Goal: Information Seeking & Learning: Learn about a topic

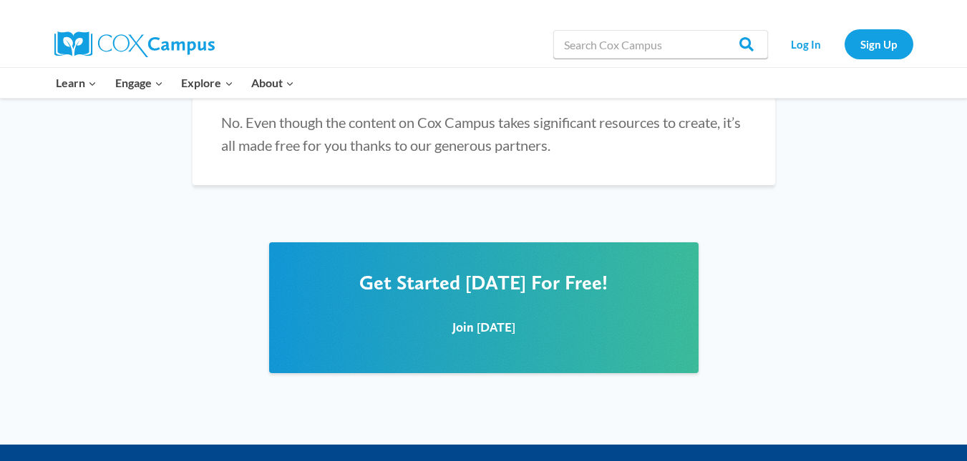
scroll to position [1933, 0]
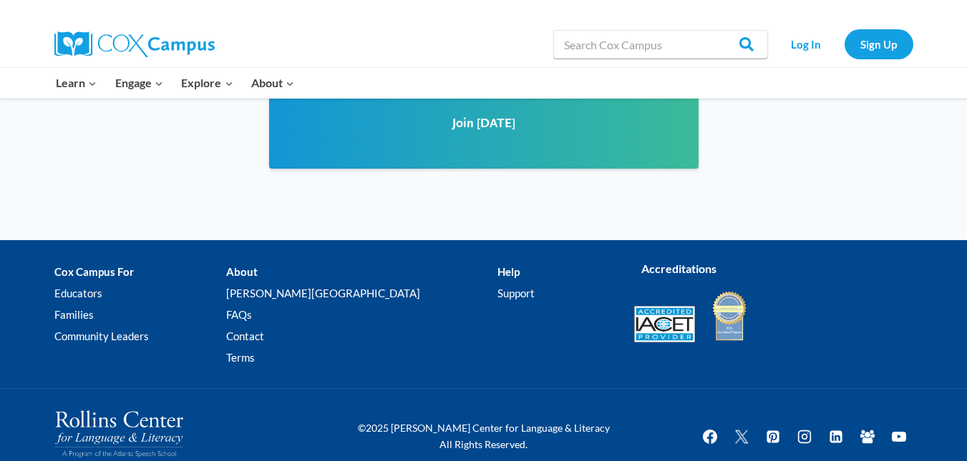
click at [735, 308] on img at bounding box center [729, 316] width 36 height 53
click at [672, 306] on img at bounding box center [664, 324] width 61 height 36
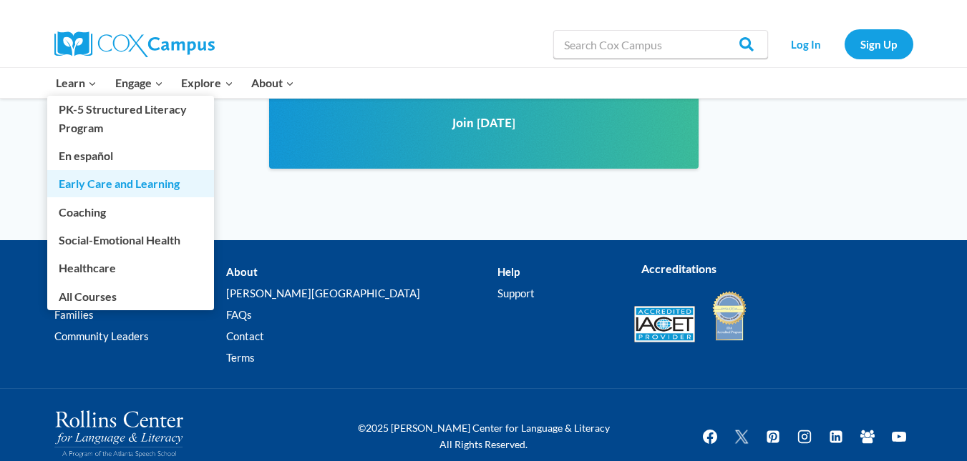
click at [62, 188] on link "Early Care and Learning" at bounding box center [130, 183] width 167 height 27
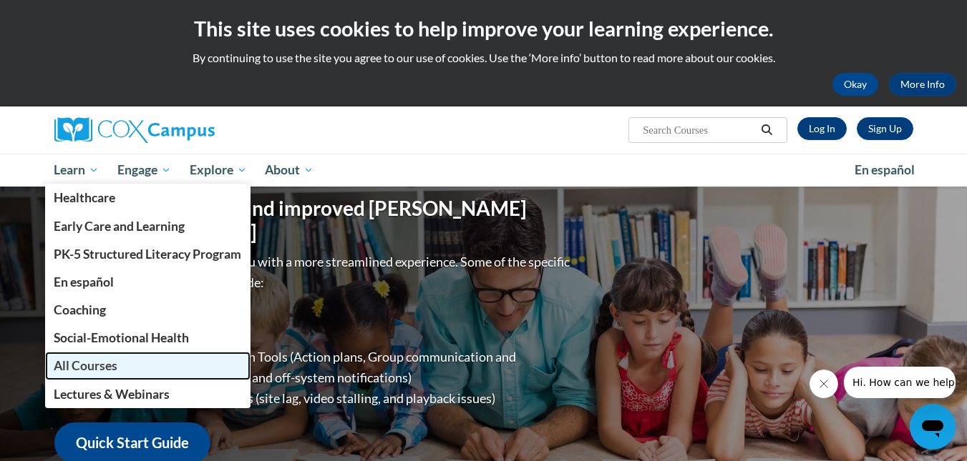
click at [72, 366] on span "All Courses" at bounding box center [86, 365] width 64 height 15
